Goal: Task Accomplishment & Management: Use online tool/utility

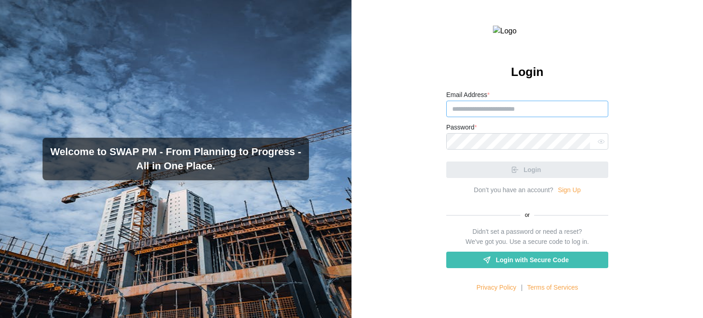
click at [454, 117] on input "Email Address *" at bounding box center [527, 109] width 162 height 16
paste input "**********"
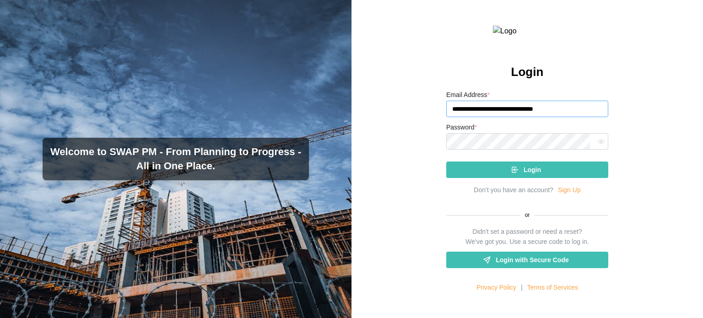
type input "**********"
click at [446, 162] on button "Login" at bounding box center [527, 170] width 162 height 16
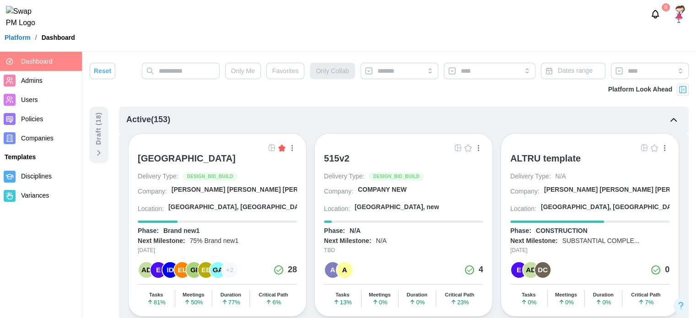
click at [269, 145] on img "button" at bounding box center [271, 147] width 7 height 7
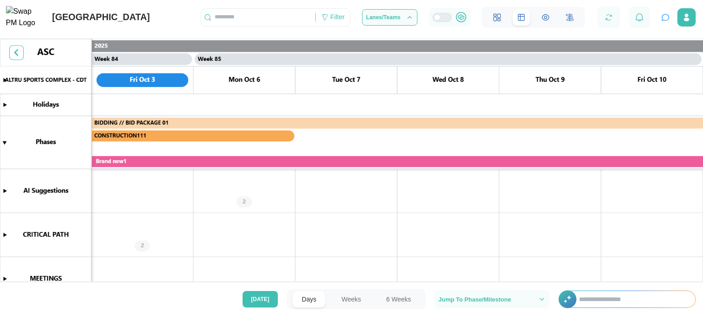
scroll to position [0, 42697]
click at [443, 18] on div at bounding box center [445, 17] width 11 height 8
click at [450, 22] on div at bounding box center [441, 17] width 19 height 9
click at [450, 22] on div at bounding box center [445, 17] width 11 height 8
click at [440, 21] on div at bounding box center [437, 17] width 6 height 6
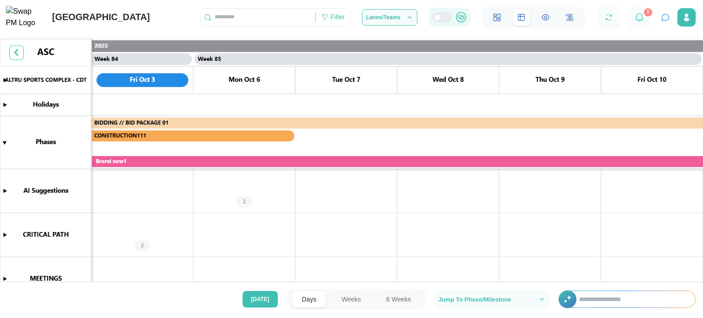
click at [449, 22] on div at bounding box center [445, 17] width 11 height 8
click at [685, 21] on icon "button" at bounding box center [686, 19] width 5 height 4
click at [420, 167] on canvas at bounding box center [351, 166] width 703 height 255
click at [415, 165] on canvas at bounding box center [351, 166] width 703 height 255
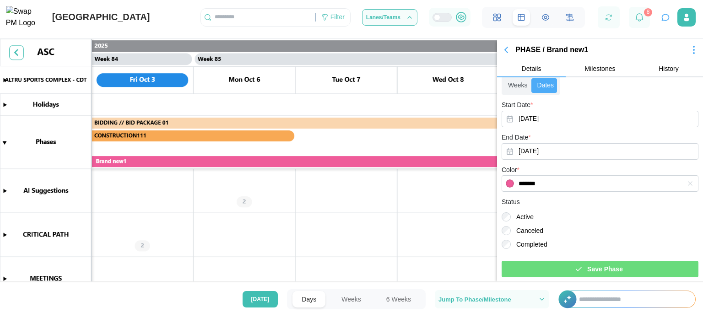
scroll to position [0, 0]
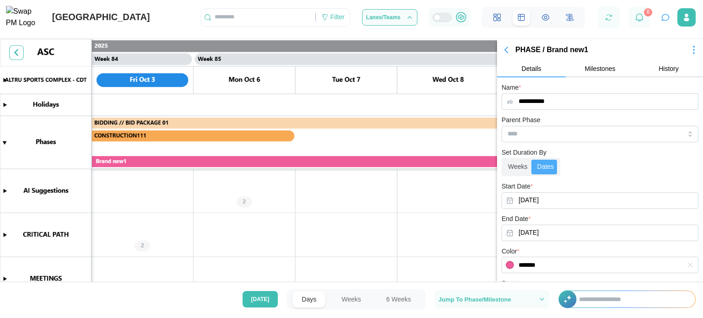
click at [597, 72] on span "Milestones" at bounding box center [600, 68] width 31 height 6
click at [685, 48] on button "button" at bounding box center [694, 49] width 18 height 13
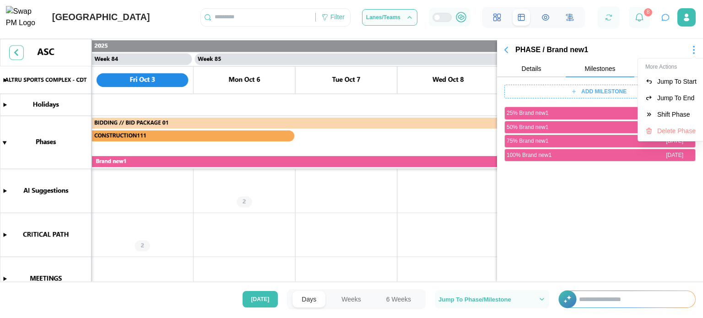
click at [630, 45] on div "PHASE / Brand new1" at bounding box center [599, 49] width 169 height 11
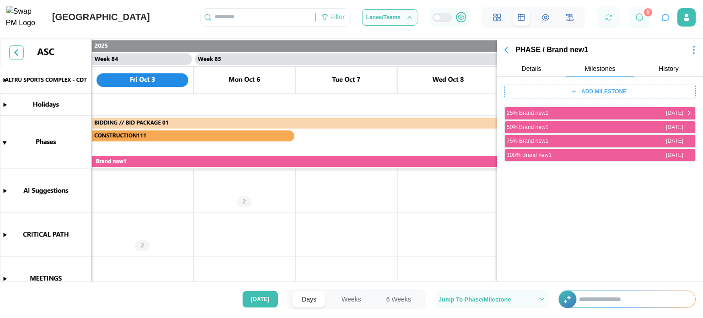
click at [603, 111] on div "25% Brand new1" at bounding box center [585, 113] width 157 height 9
click at [556, 71] on button "Details" at bounding box center [531, 69] width 69 height 16
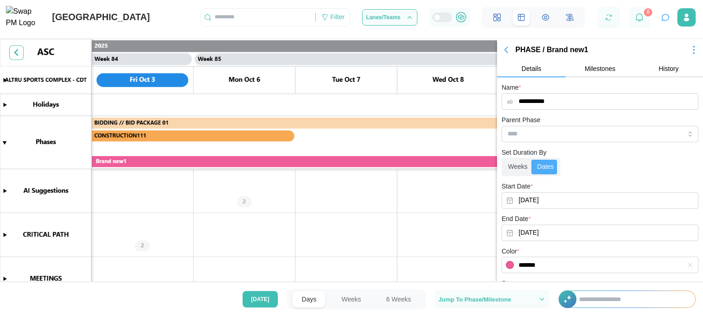
click at [688, 49] on icon "button" at bounding box center [693, 49] width 11 height 11
click at [685, 48] on button "button" at bounding box center [694, 49] width 18 height 13
